Goal: Task Accomplishment & Management: Complete application form

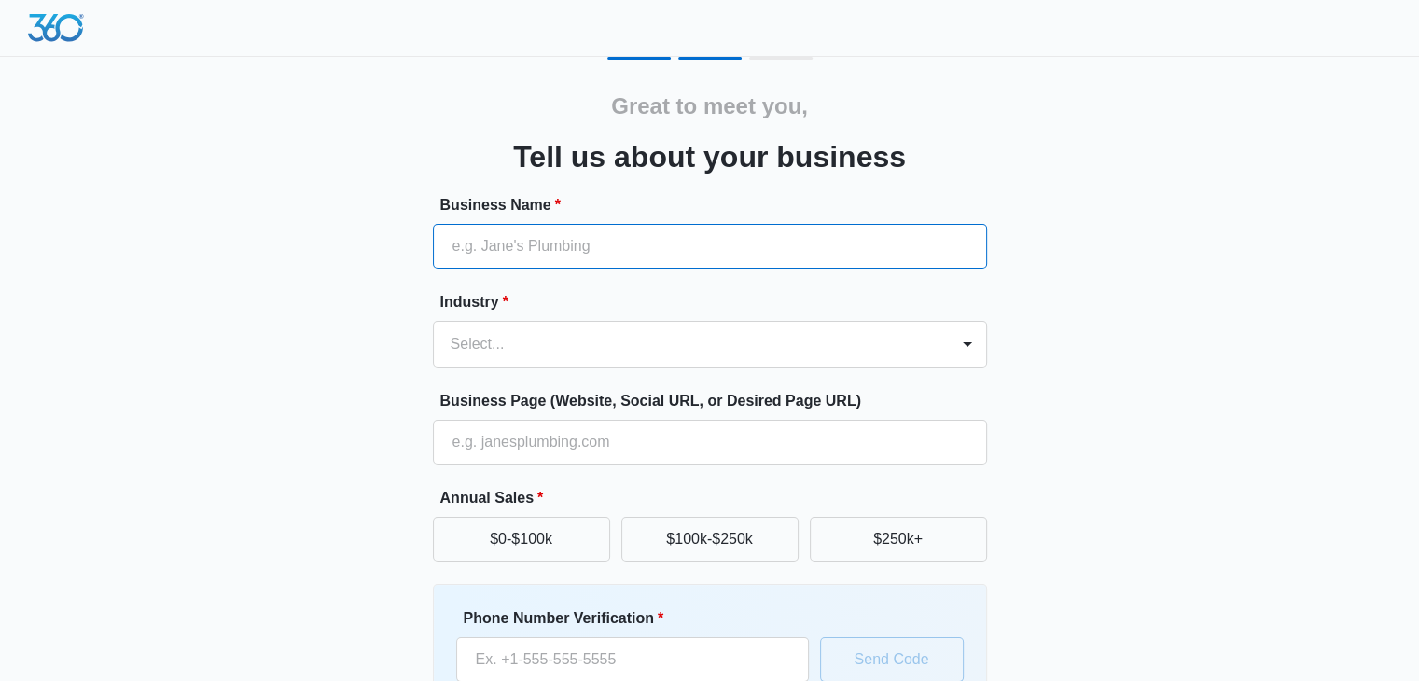
click at [632, 254] on input "Business Name *" at bounding box center [710, 246] width 554 height 45
type input "World Finance Group"
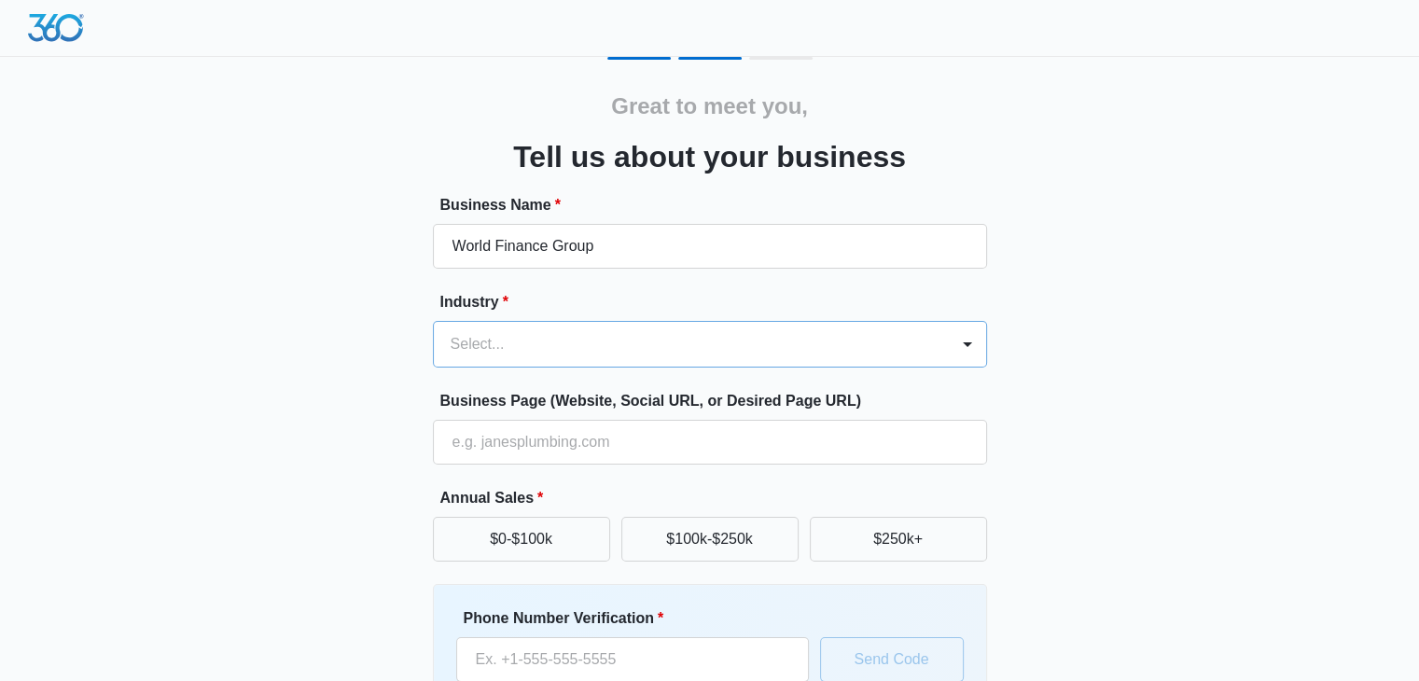
click at [612, 341] on div at bounding box center [688, 344] width 474 height 26
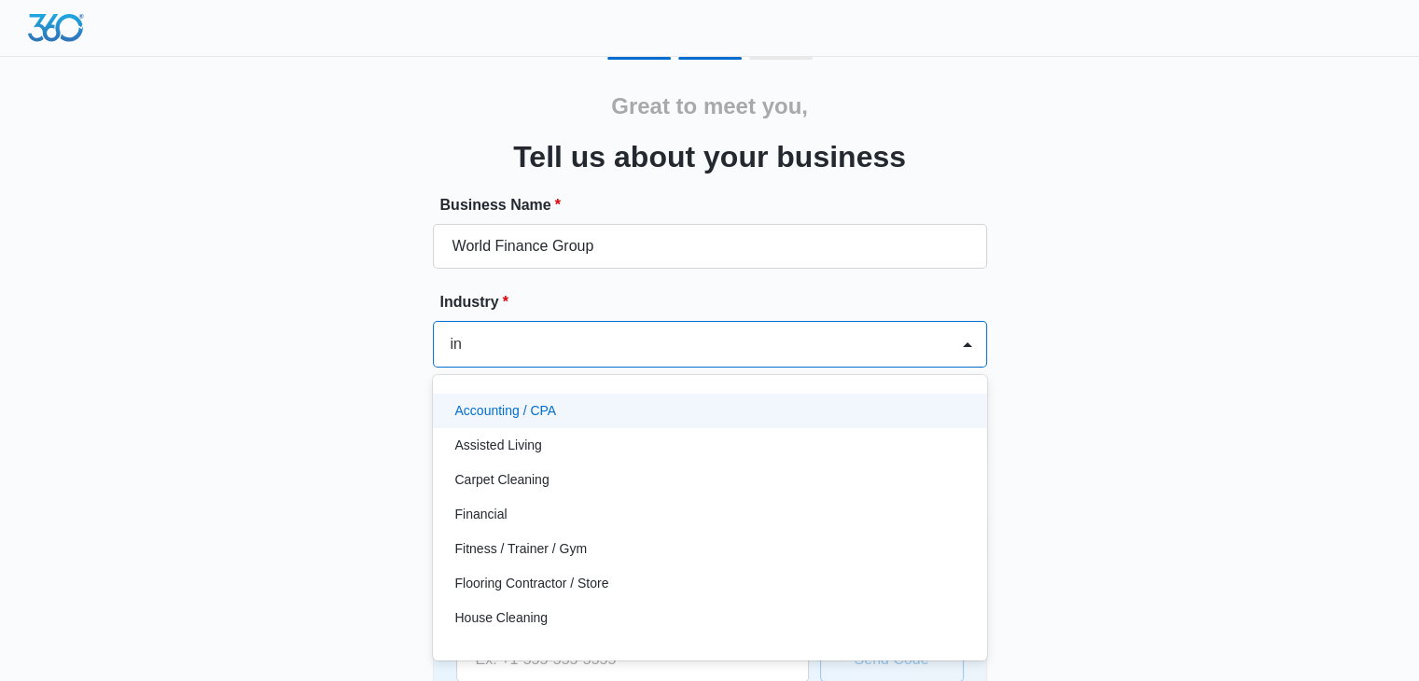
type input "ins"
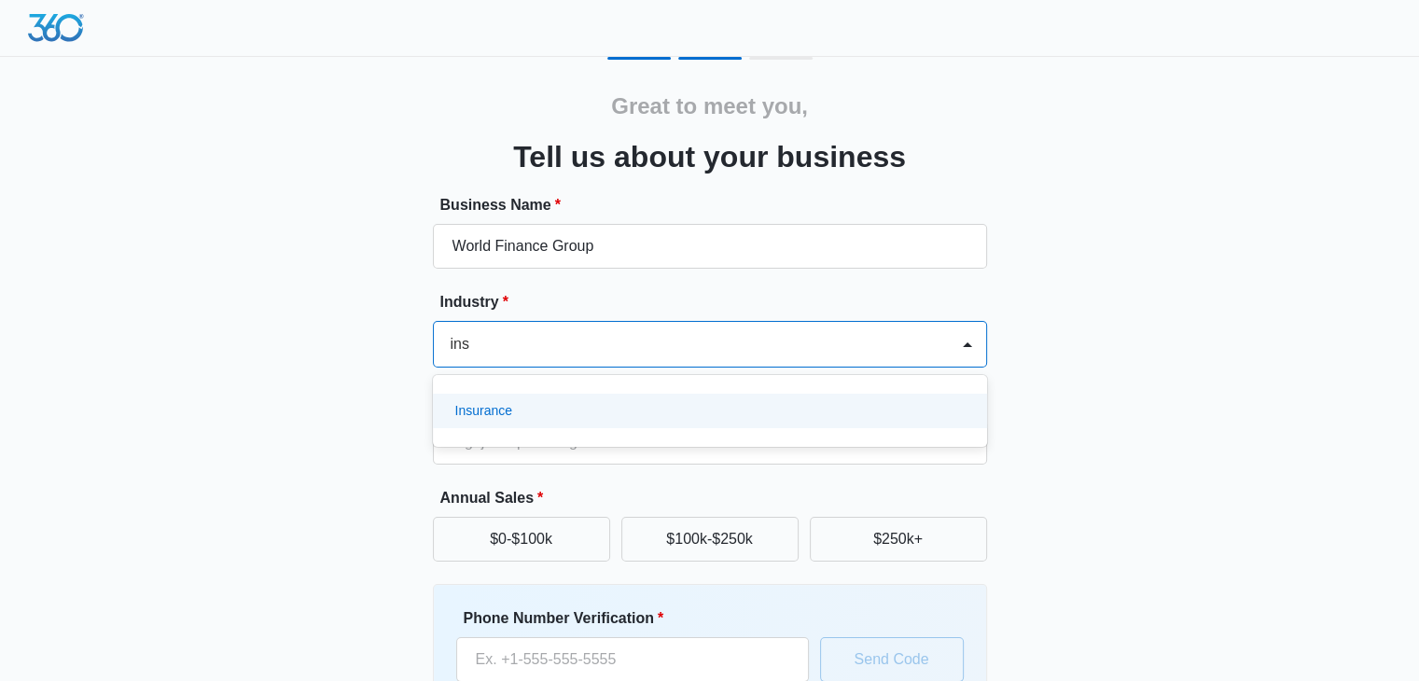
click at [497, 412] on p "Insurance" at bounding box center [483, 411] width 57 height 20
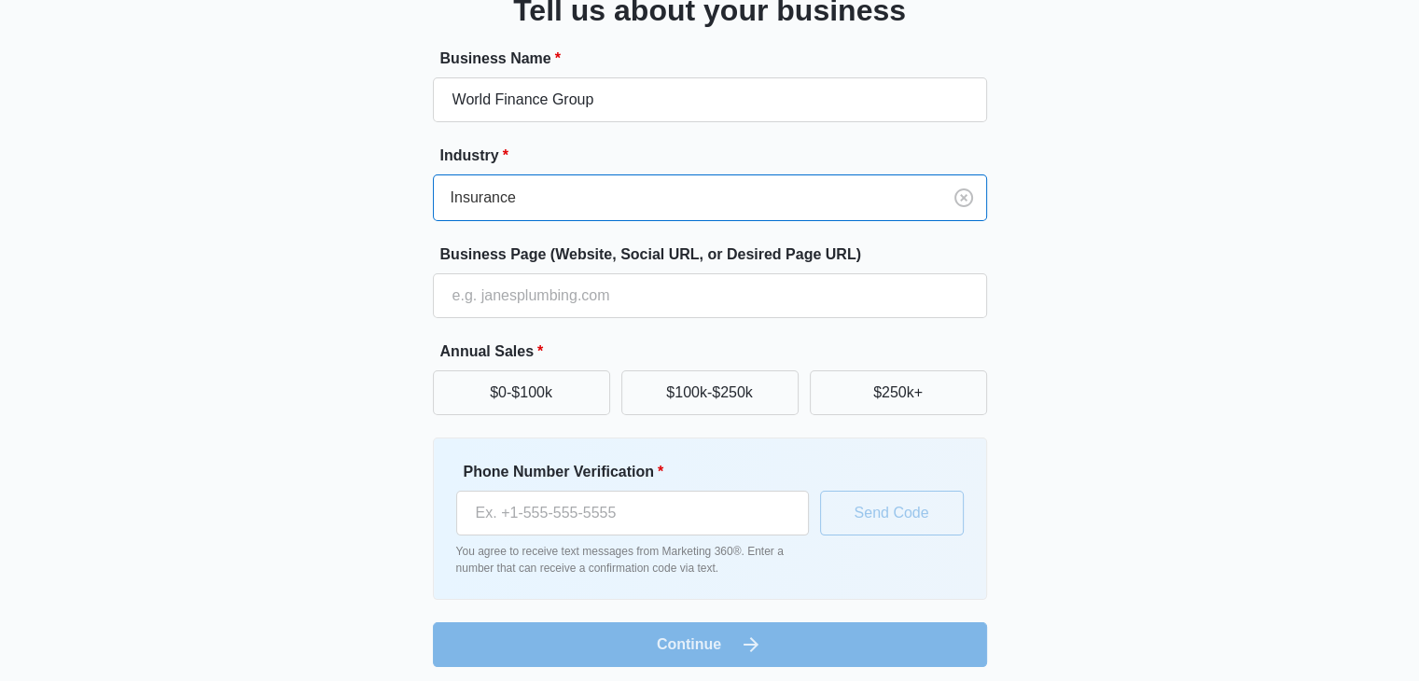
scroll to position [154, 0]
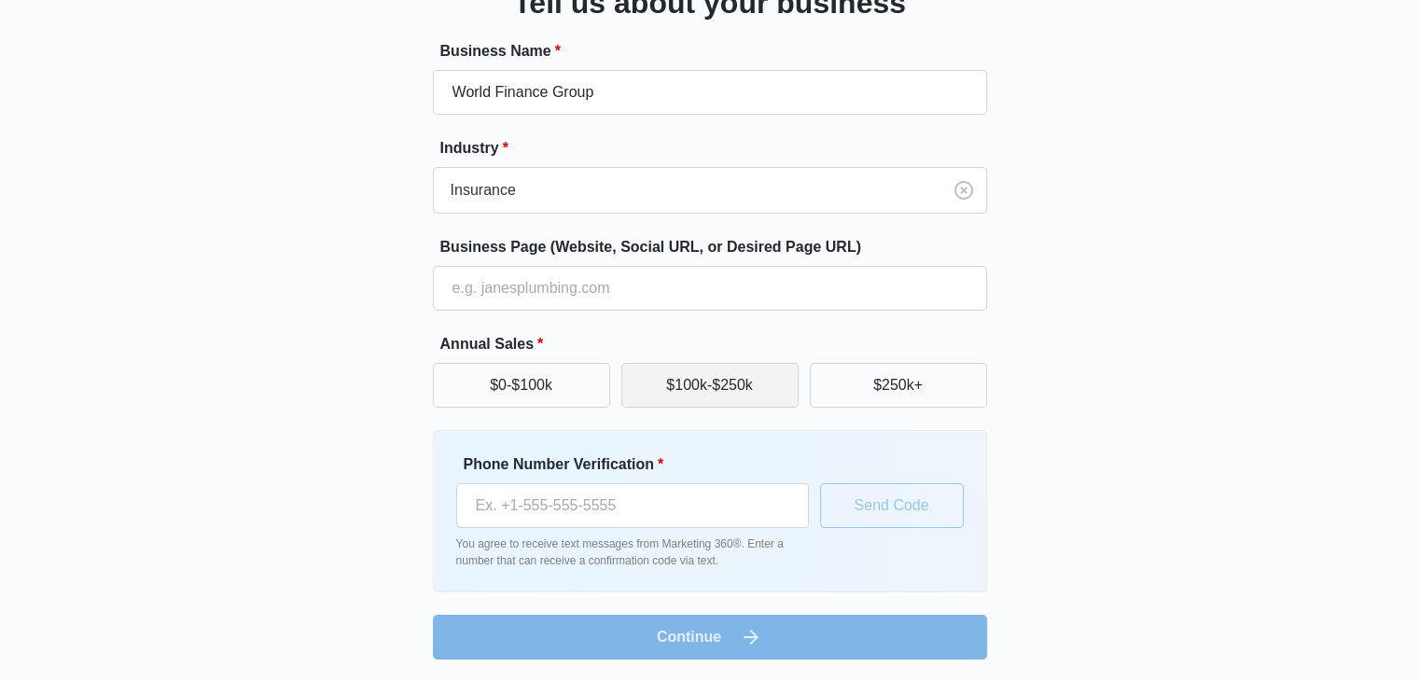
click at [674, 388] on button "$100k-$250k" at bounding box center [710, 385] width 177 height 45
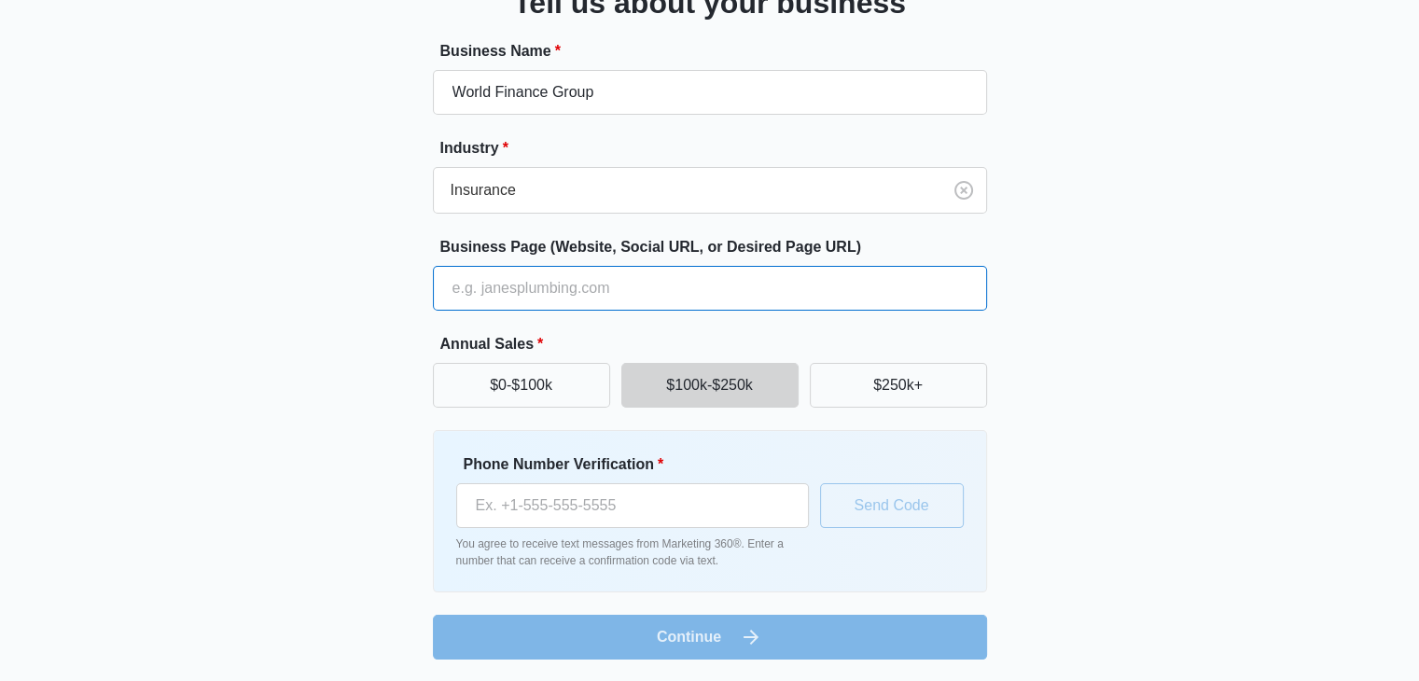
click at [494, 292] on input "Business Page (Website, Social URL, or Desired Page URL)" at bounding box center [710, 288] width 554 height 45
paste input "https://agents.worldfinancialgroup.com/Lakeshia-Baker-E2O11"
type input "https://agents.worldfinancialgroup.com/Lakeshia-Baker-E2O11"
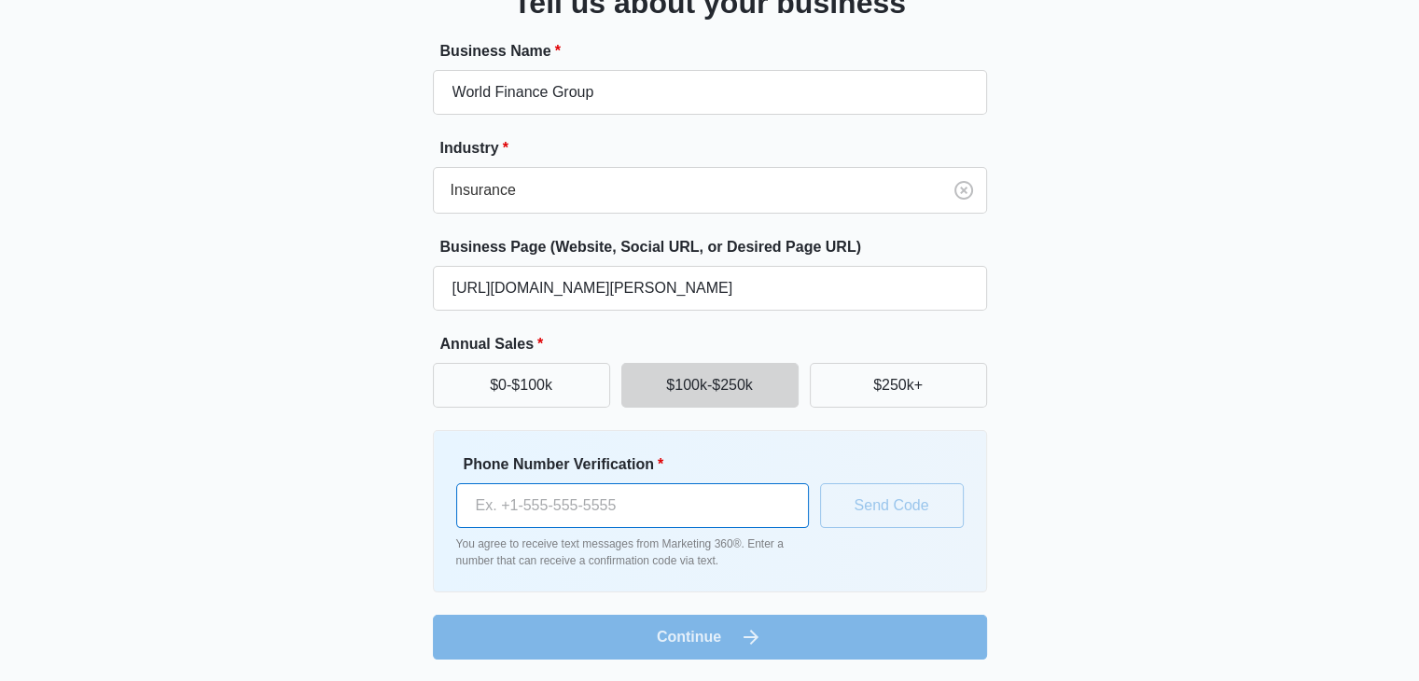
click at [523, 495] on input "Phone Number Verification *" at bounding box center [632, 505] width 353 height 45
type input "(205) 317-7788"
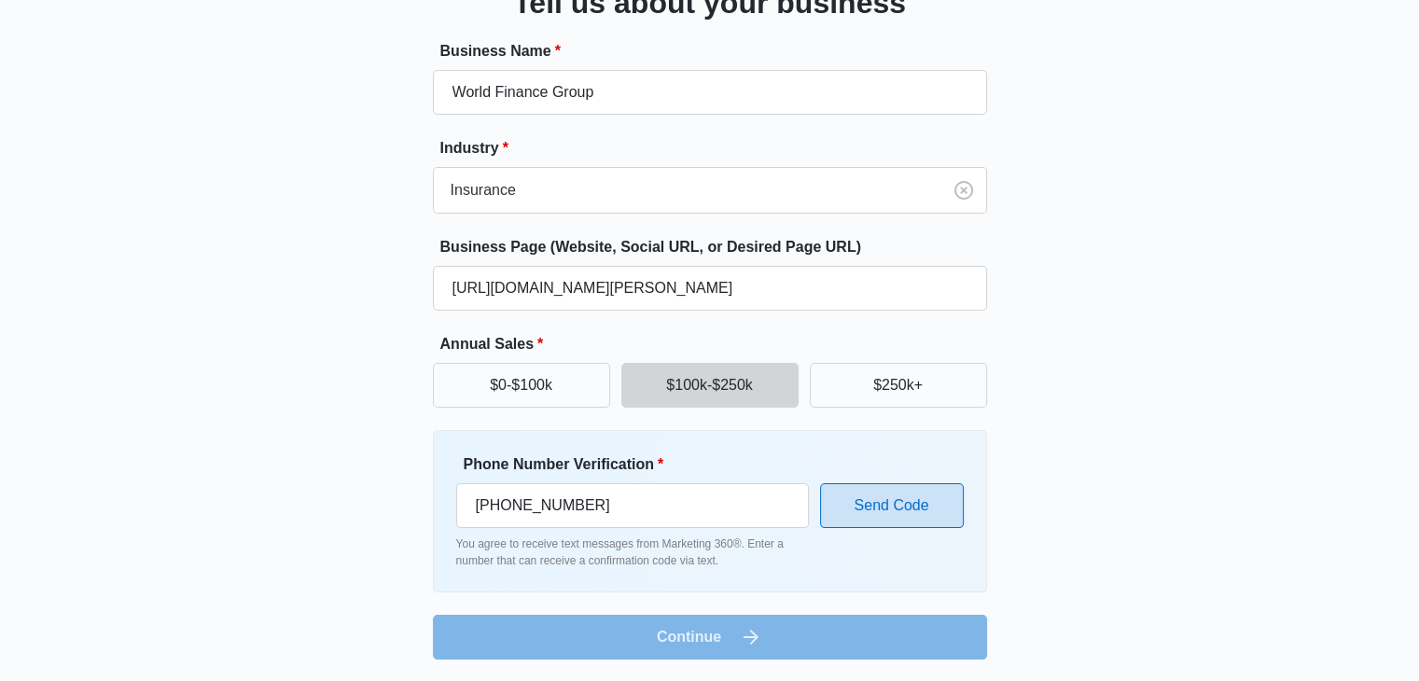
click at [877, 513] on button "Send Code" at bounding box center [892, 505] width 144 height 45
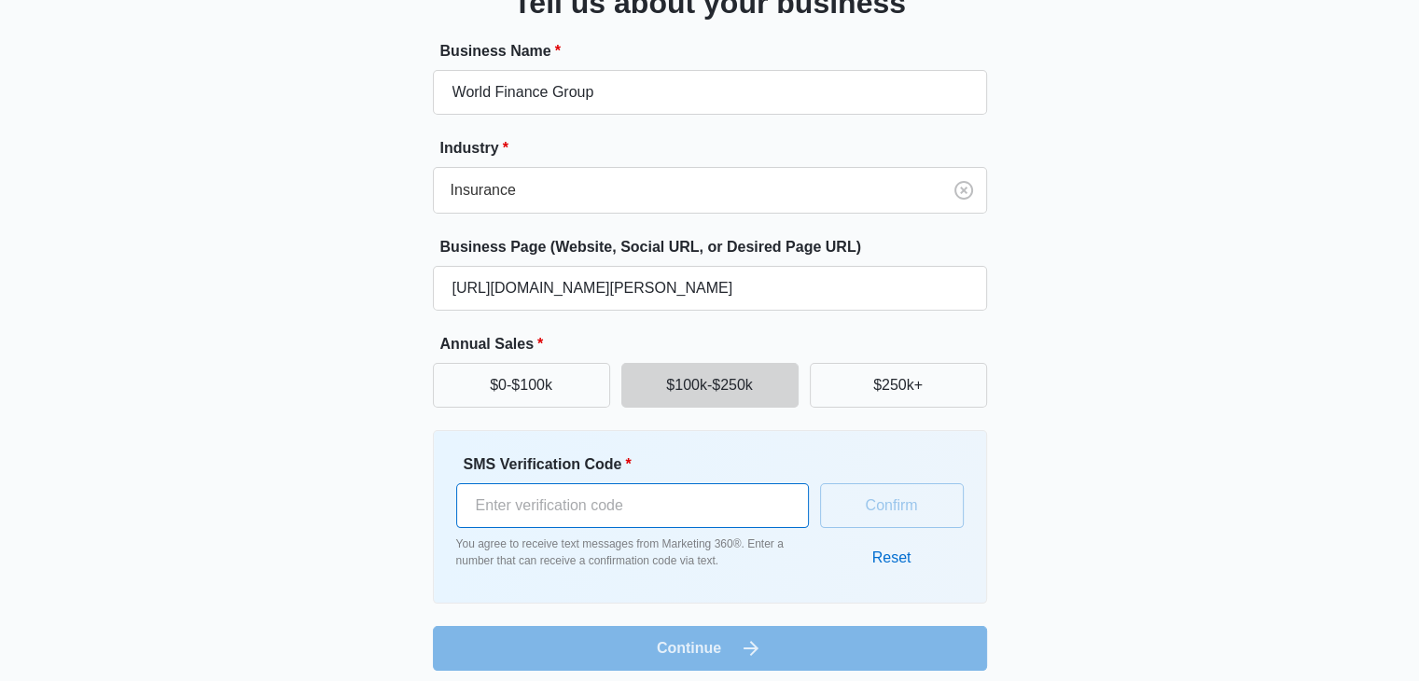
click at [560, 494] on input "SMS Verification Code *" at bounding box center [632, 505] width 353 height 45
type input "121724"
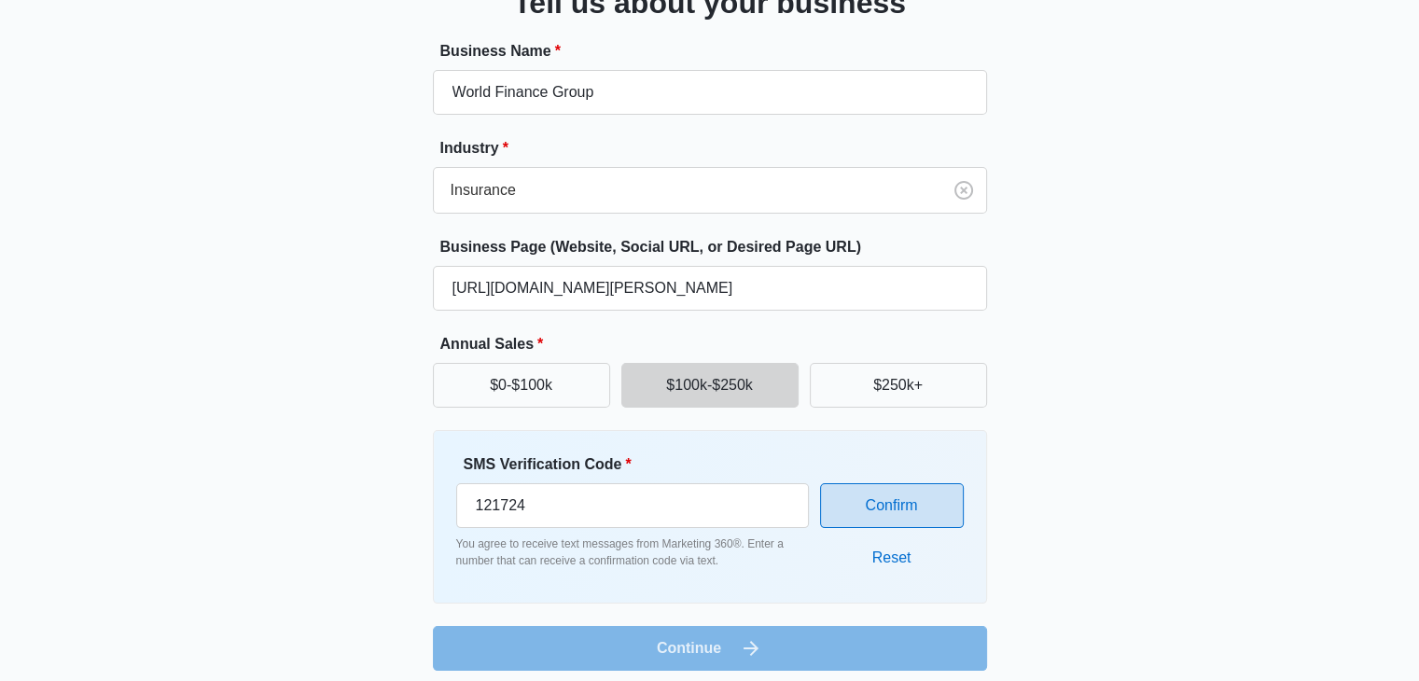
drag, startPoint x: 897, startPoint y: 501, endPoint x: 915, endPoint y: 440, distance: 63.5
click at [899, 501] on button "Confirm" at bounding box center [892, 505] width 144 height 45
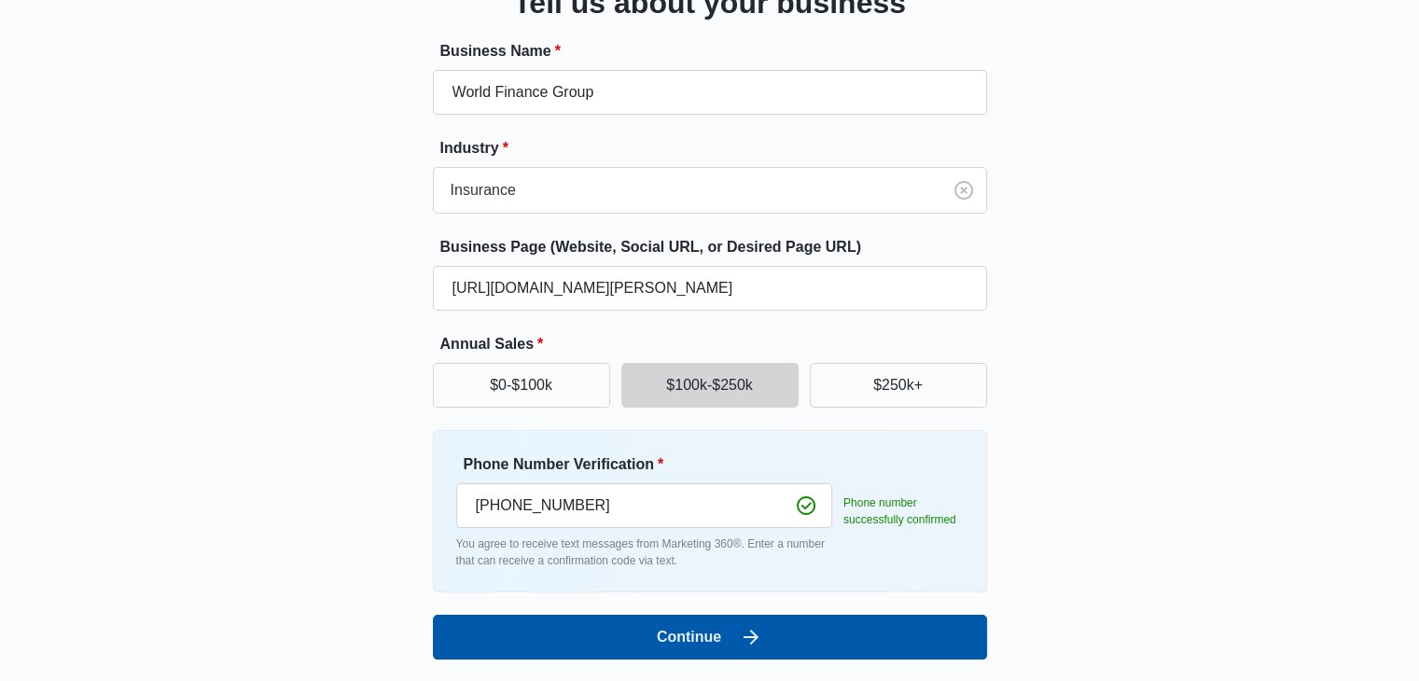
click at [664, 639] on button "Continue" at bounding box center [710, 637] width 554 height 45
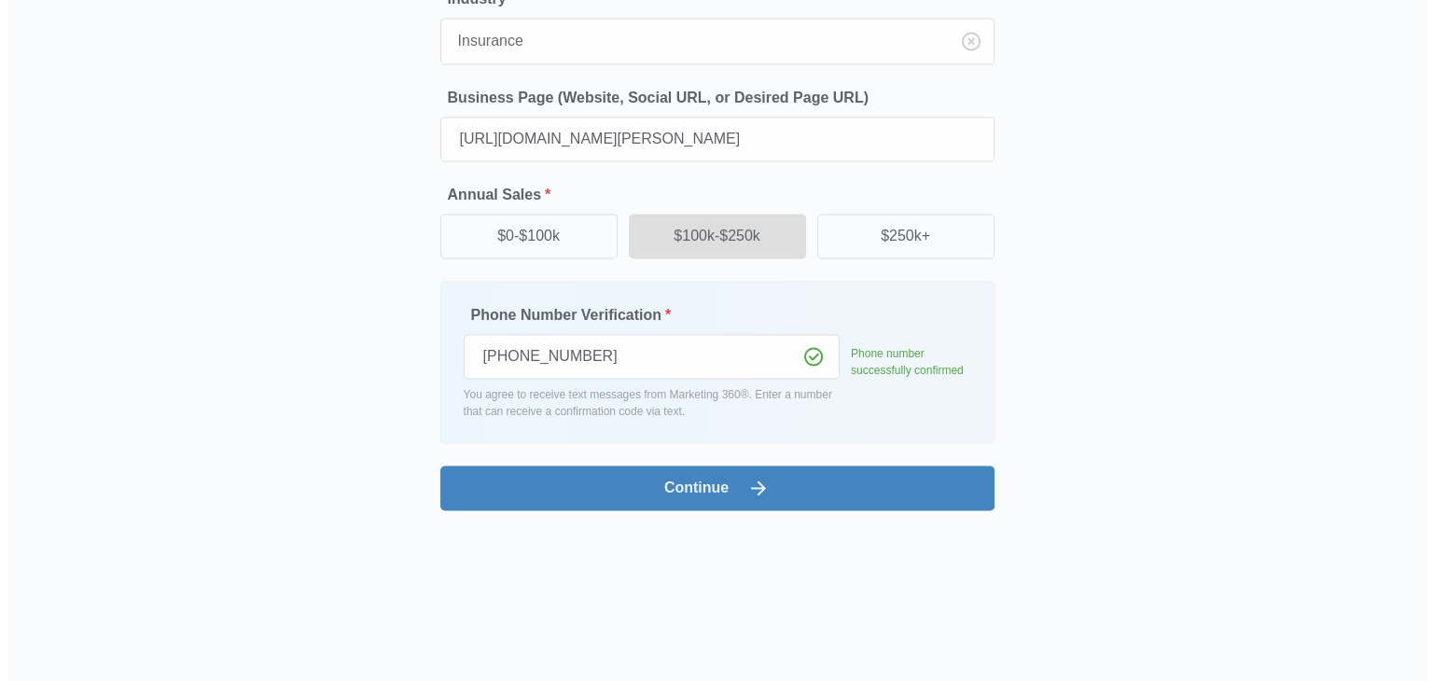
scroll to position [0, 0]
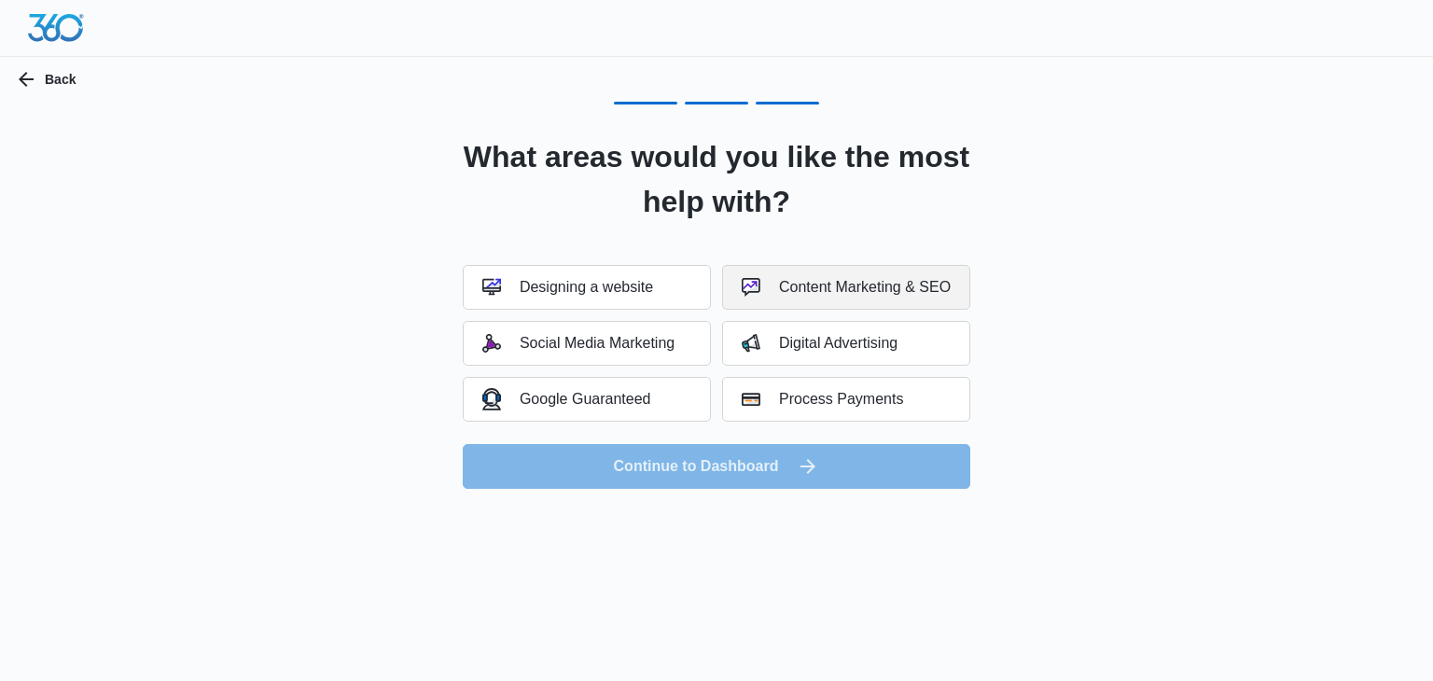
click at [890, 293] on div "Content Marketing & SEO" at bounding box center [846, 287] width 209 height 19
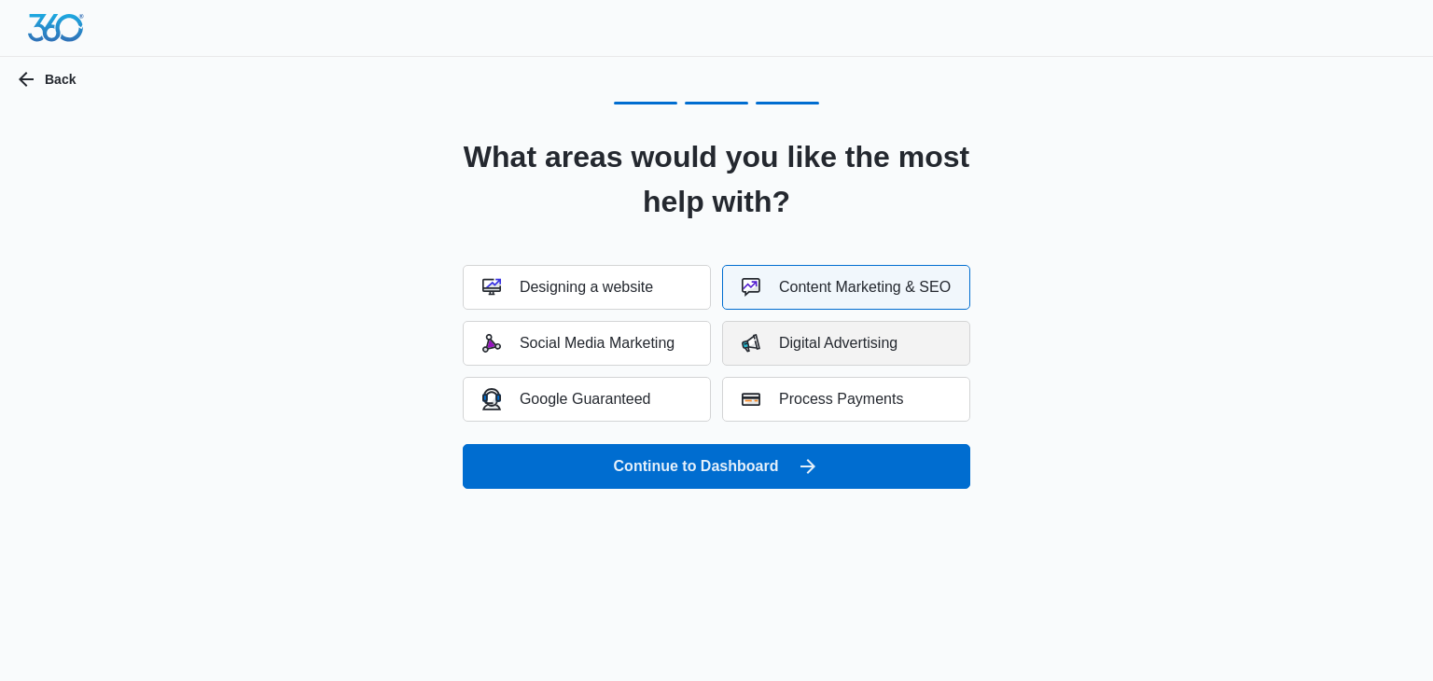
click at [885, 341] on div "Digital Advertising" at bounding box center [820, 343] width 156 height 19
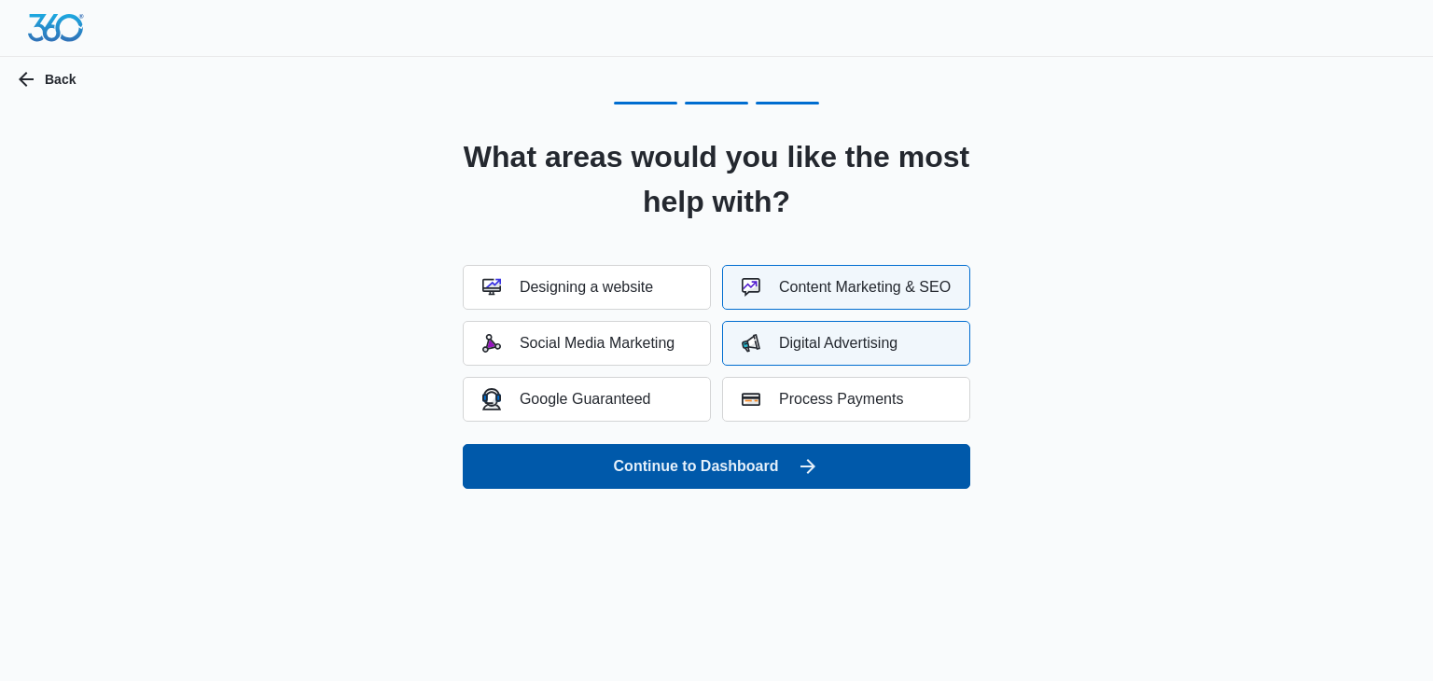
click at [726, 478] on button "Continue to Dashboard" at bounding box center [717, 466] width 508 height 45
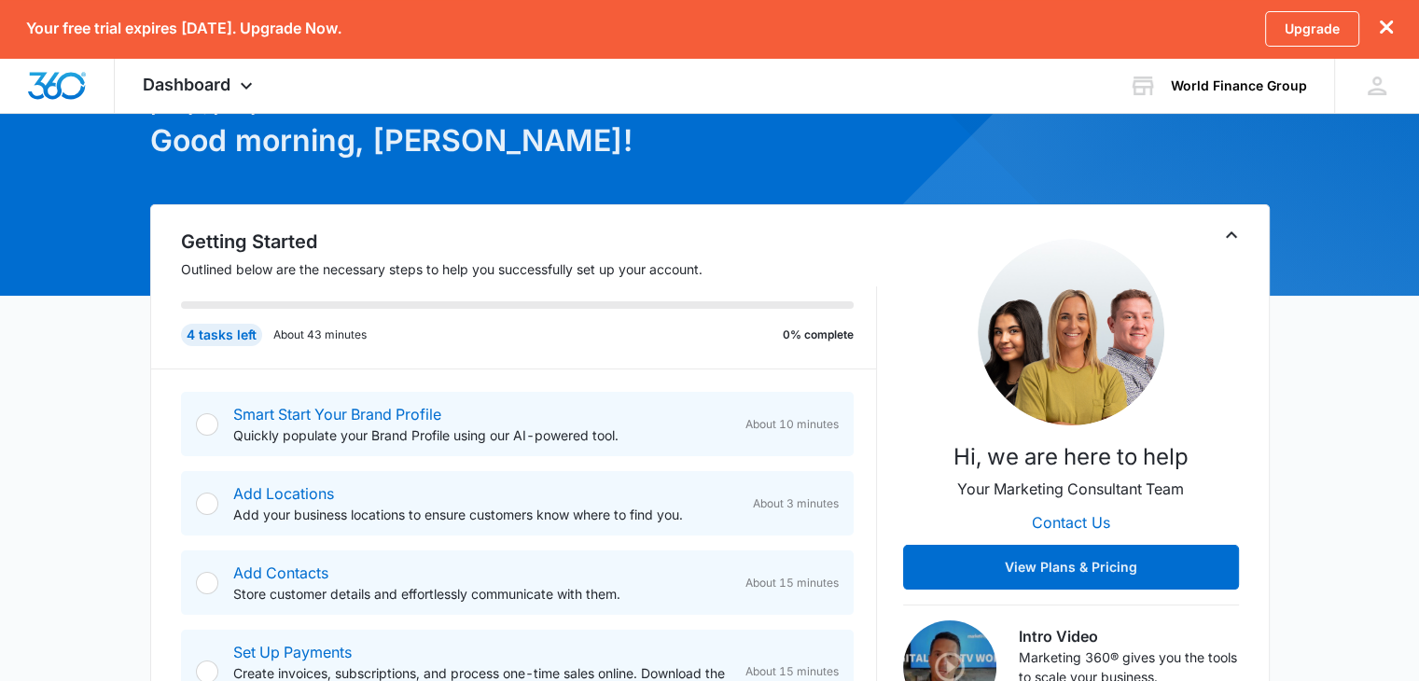
scroll to position [93, 0]
